Goal: Transaction & Acquisition: Purchase product/service

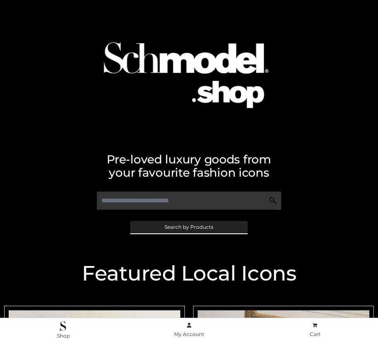
click at [189, 227] on span "Search by Products" at bounding box center [189, 227] width 49 height 5
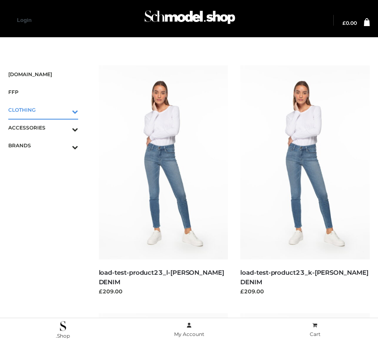
click at [63, 110] on icon "Toggle Submenu" at bounding box center [32, 112] width 93 height 10
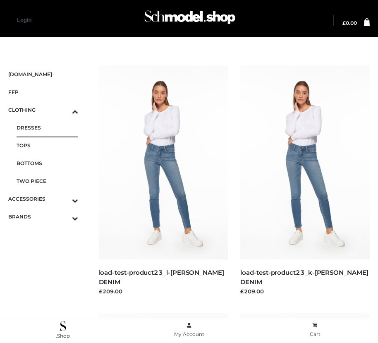
click at [47, 128] on span "DRESSES" at bounding box center [48, 128] width 62 height 10
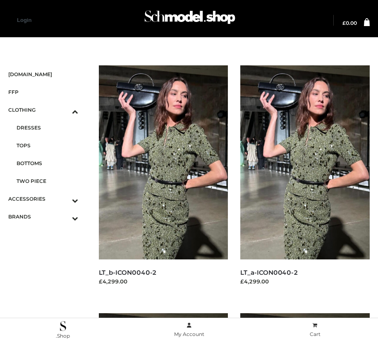
scroll to position [506, 0]
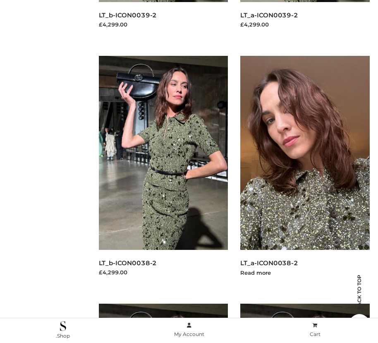
click at [305, 171] on img at bounding box center [306, 153] width 130 height 194
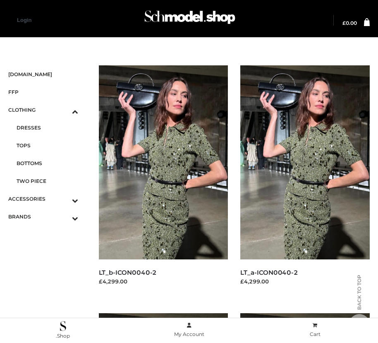
scroll to position [1250, 0]
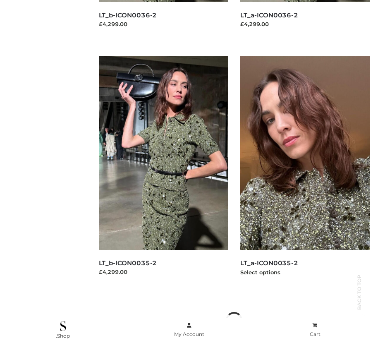
click at [305, 171] on img at bounding box center [306, 153] width 130 height 194
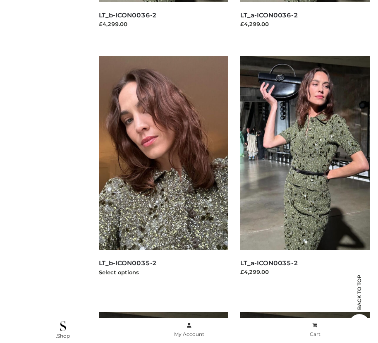
click at [163, 171] on img at bounding box center [164, 153] width 130 height 194
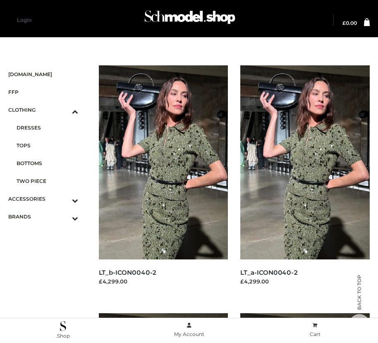
scroll to position [1002, 0]
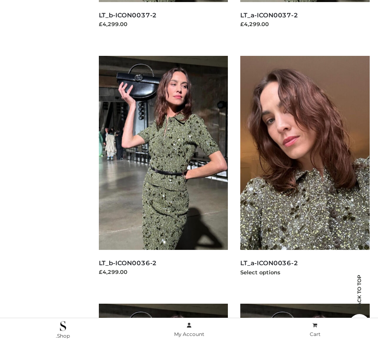
click at [305, 171] on img at bounding box center [306, 153] width 130 height 194
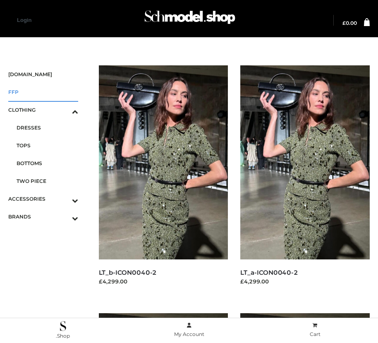
click at [43, 92] on span "FFP" at bounding box center [43, 92] width 70 height 10
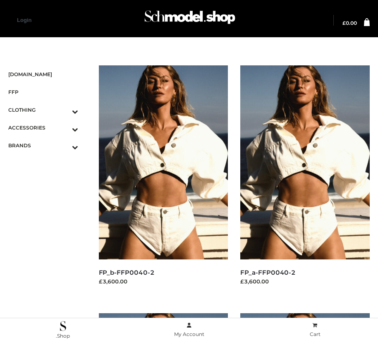
scroll to position [10, 0]
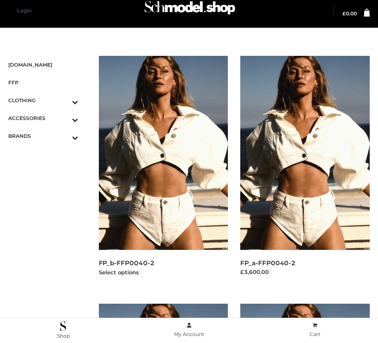
click at [163, 171] on img at bounding box center [164, 153] width 130 height 194
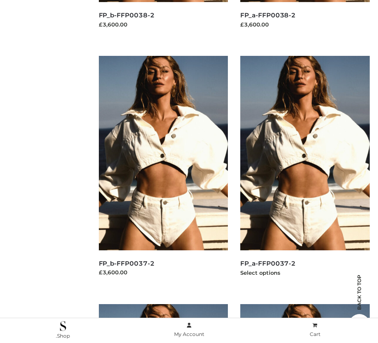
click at [305, 171] on img at bounding box center [306, 153] width 130 height 194
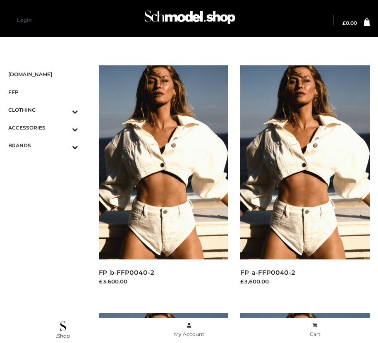
scroll to position [1002, 0]
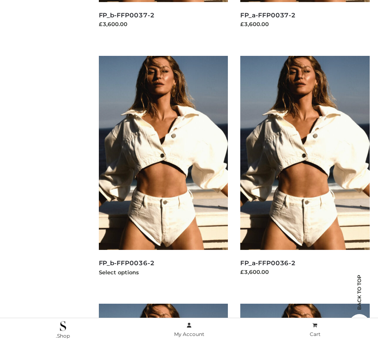
click at [163, 171] on img at bounding box center [164, 153] width 130 height 194
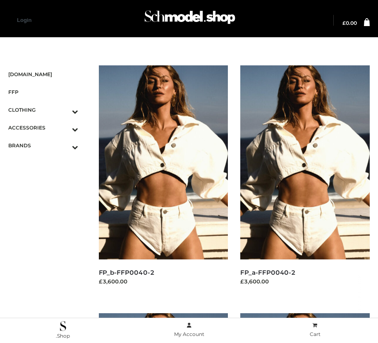
scroll to position [1250, 0]
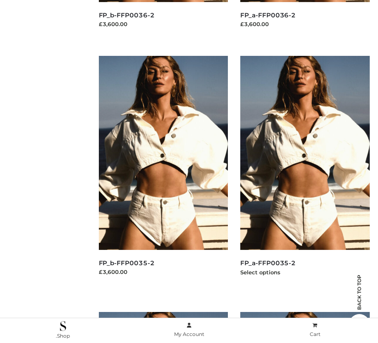
click at [305, 171] on img at bounding box center [306, 153] width 130 height 194
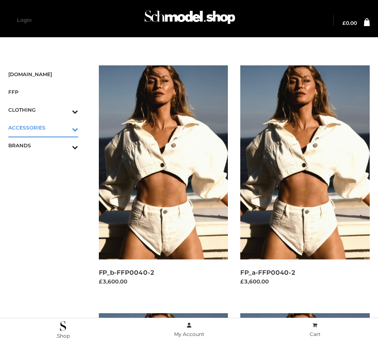
click at [63, 128] on icon "Toggle Submenu" at bounding box center [32, 130] width 93 height 10
click at [47, 145] on span "BAGS" at bounding box center [48, 146] width 62 height 10
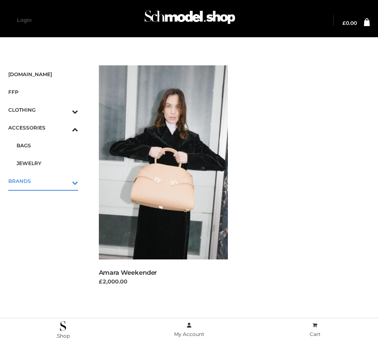
click at [63, 181] on icon "Toggle Submenu" at bounding box center [32, 183] width 93 height 10
click at [47, 163] on span "OPP SWIMWEAR" at bounding box center [48, 164] width 62 height 10
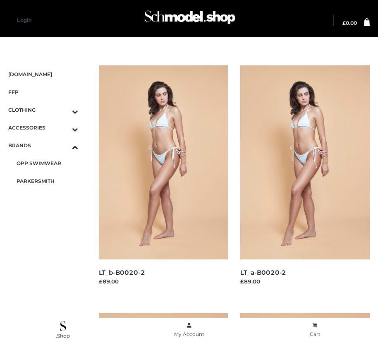
scroll to position [10, 0]
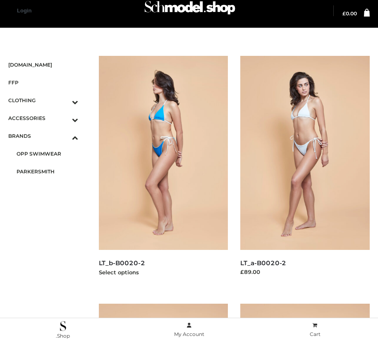
click at [163, 171] on img at bounding box center [164, 153] width 130 height 194
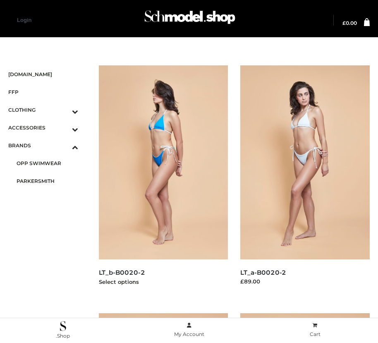
scroll to position [258, 0]
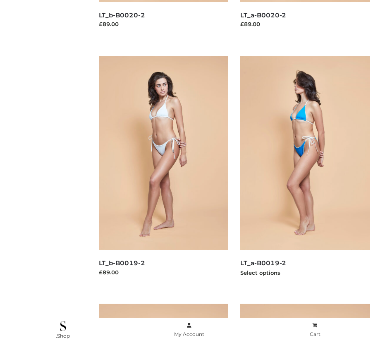
click at [305, 171] on img at bounding box center [306, 153] width 130 height 194
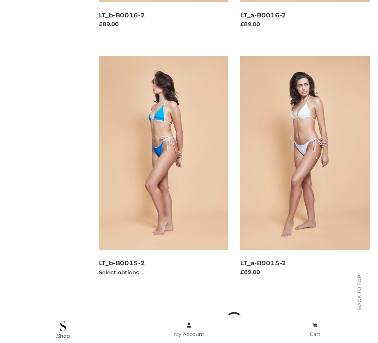
click at [163, 171] on img at bounding box center [164, 153] width 130 height 194
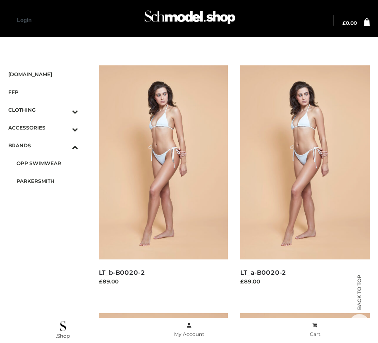
scroll to position [506, 0]
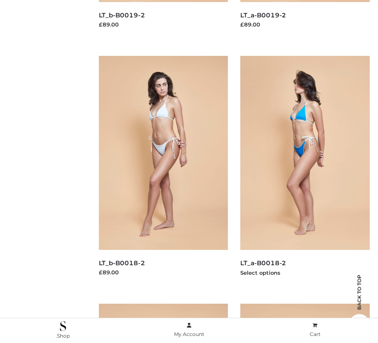
click at [305, 171] on img at bounding box center [306, 153] width 130 height 194
